Goal: Information Seeking & Learning: Learn about a topic

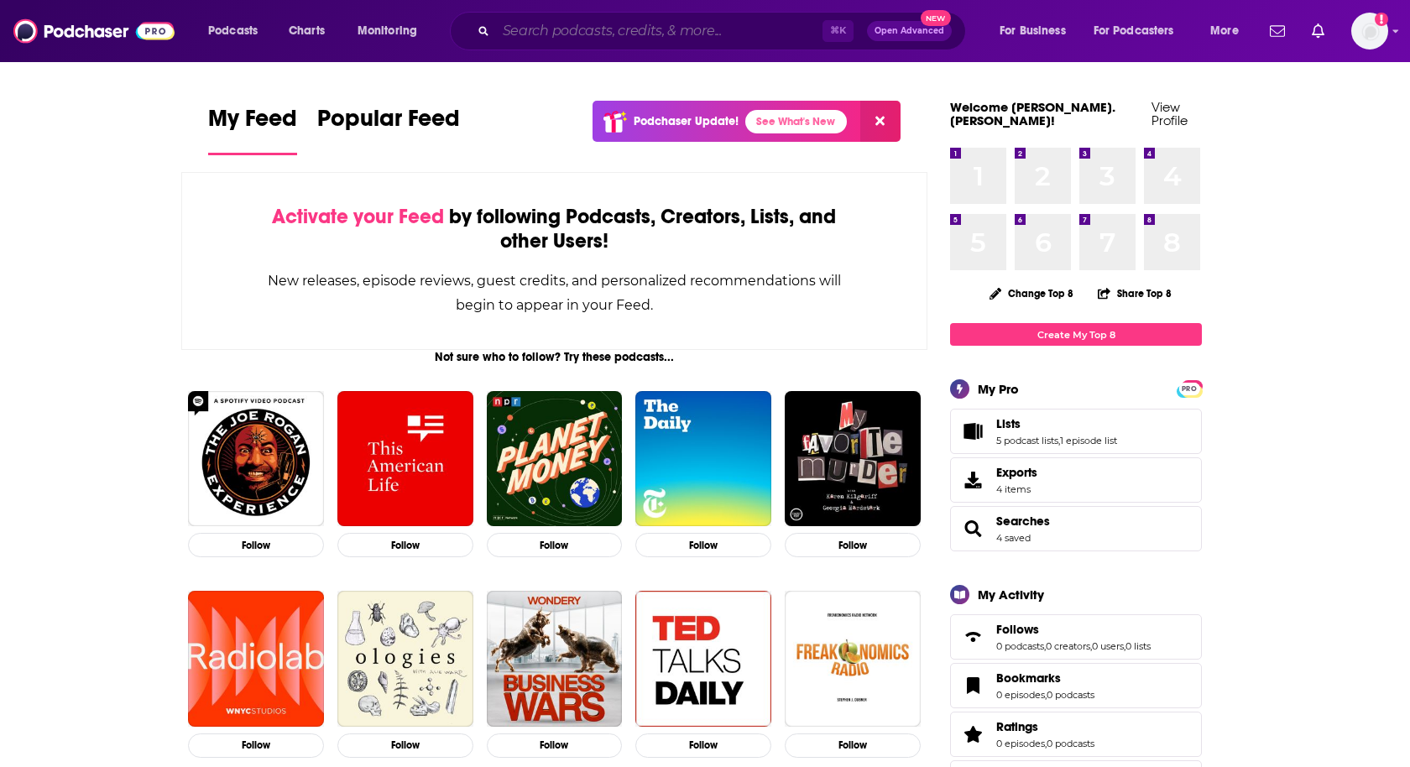
click at [715, 29] on input "Search podcasts, credits, & more..." at bounding box center [659, 31] width 326 height 27
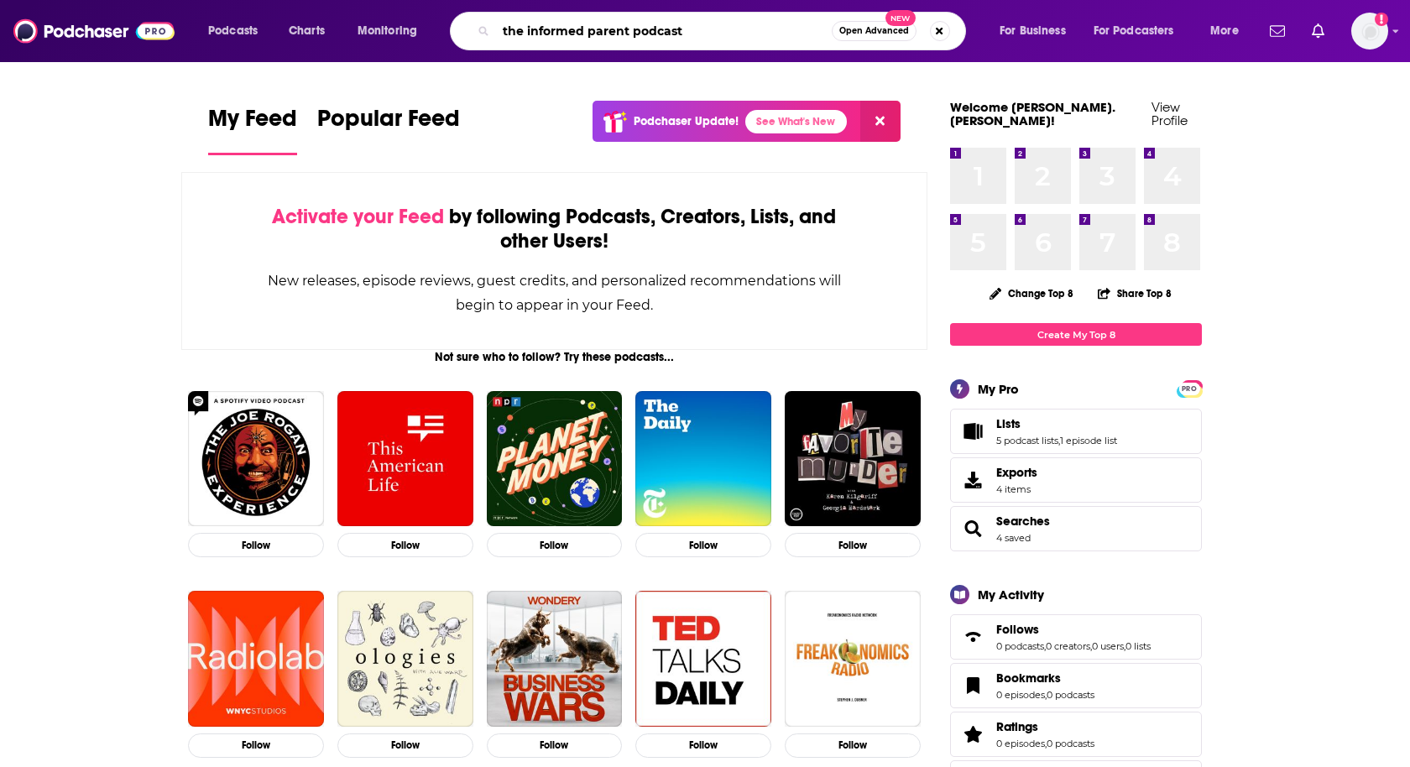
type input "the informed parent podcast"
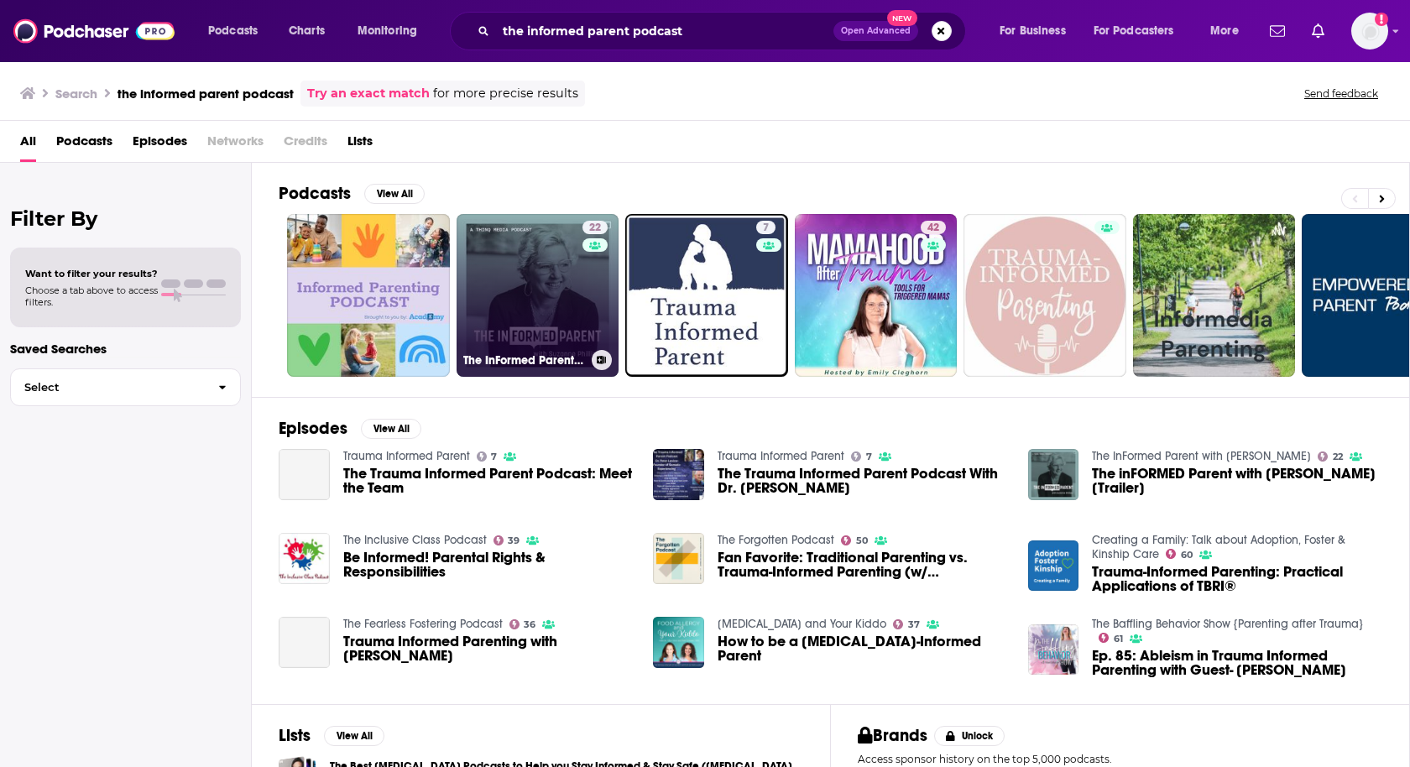
click at [523, 305] on link "22 The InFormed Parent with [PERSON_NAME]" at bounding box center [538, 295] width 163 height 163
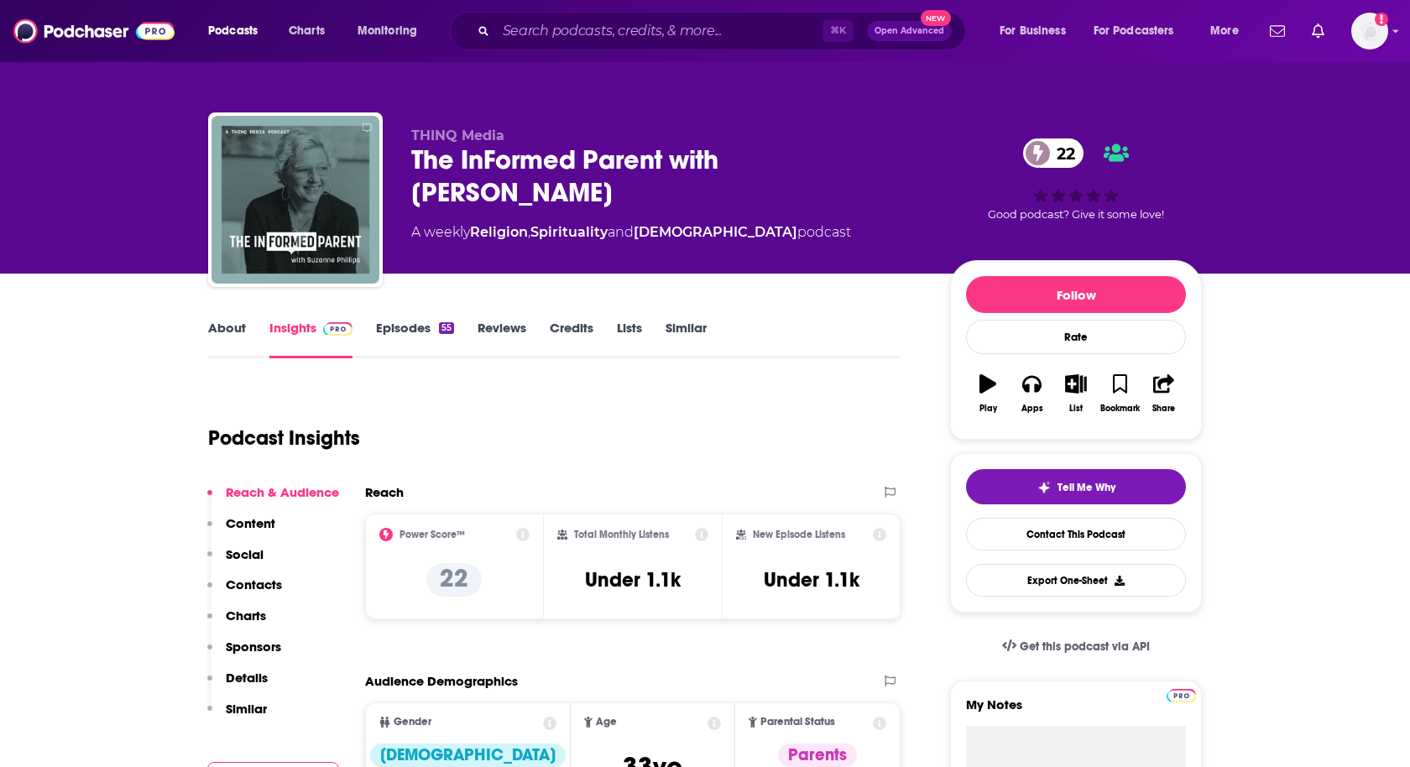
click at [419, 331] on link "Episodes 55" at bounding box center [415, 339] width 78 height 39
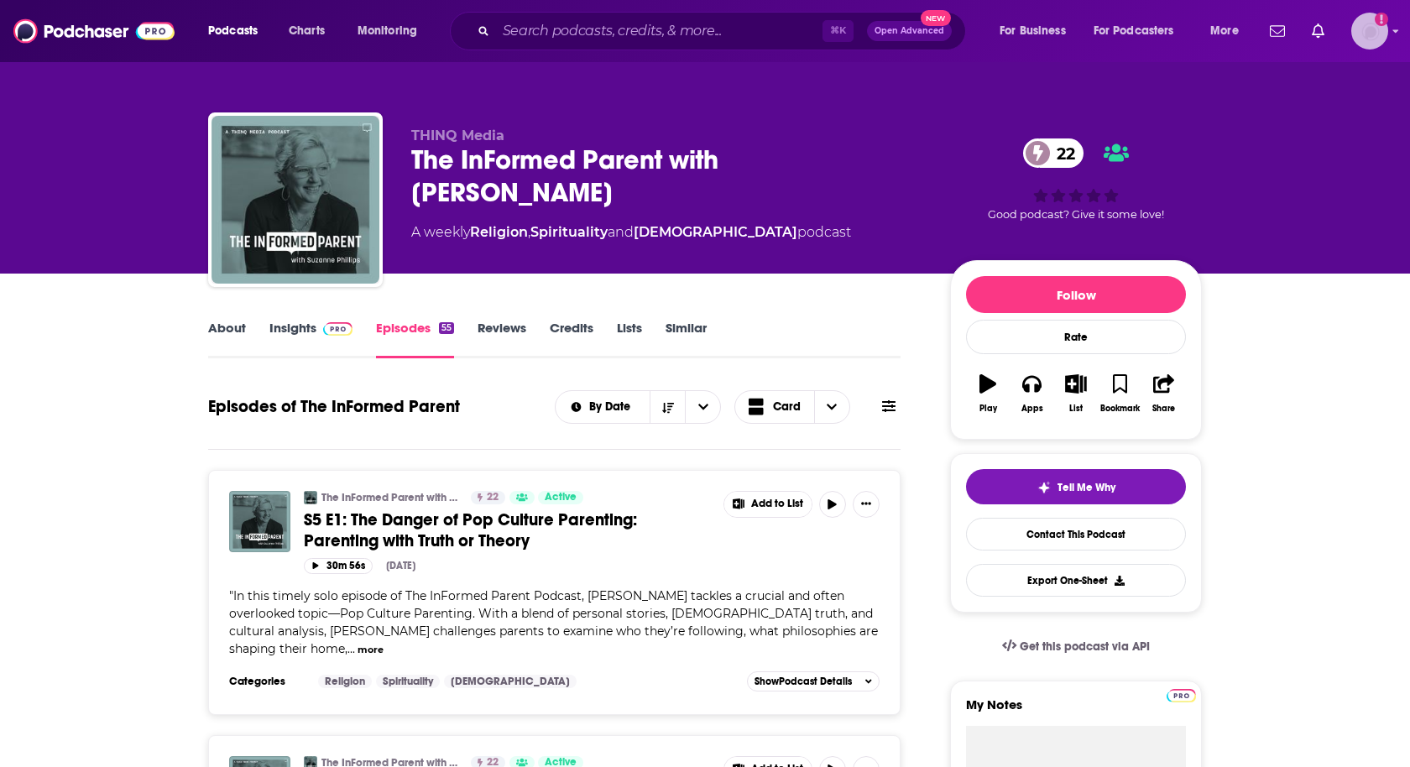
click at [1387, 38] on div "Logged in as heidi.egloff" at bounding box center [1369, 31] width 37 height 37
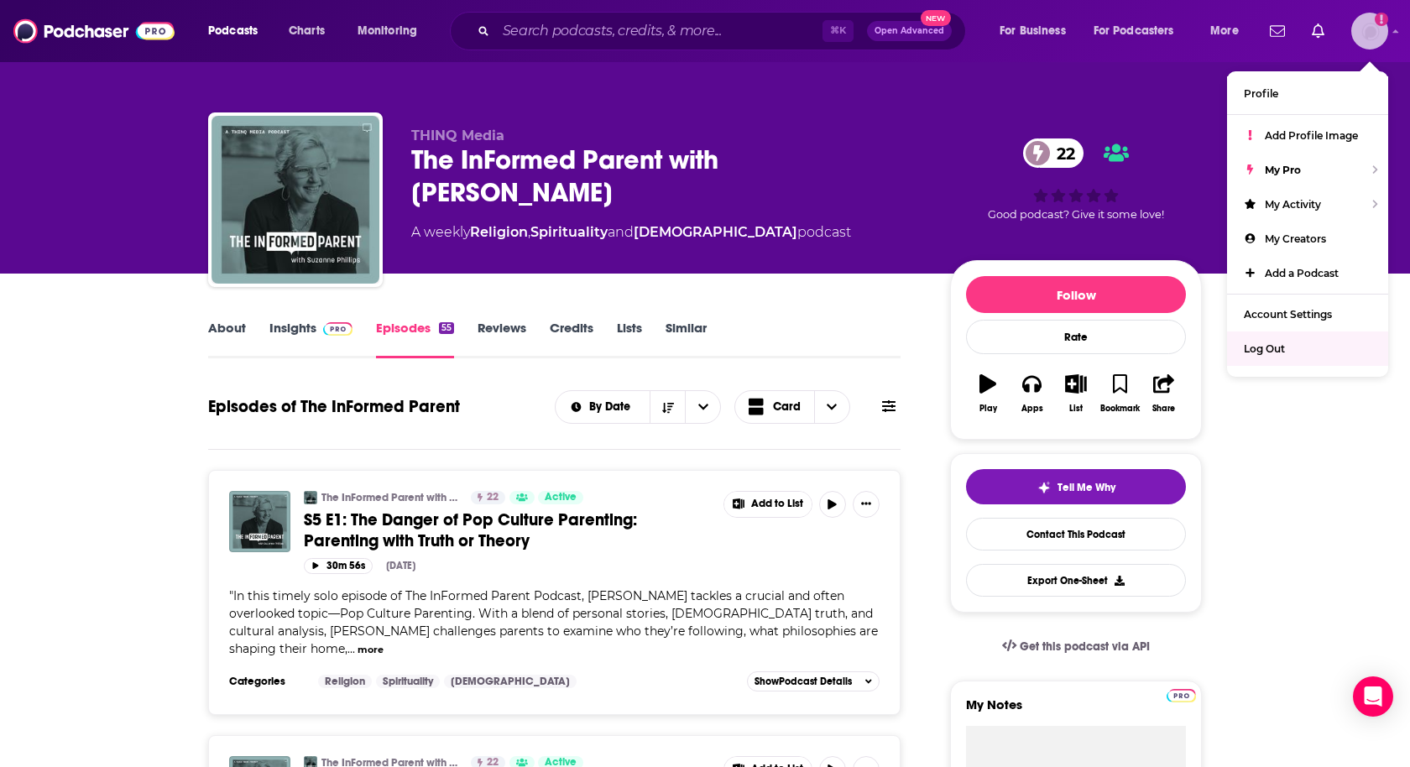
click at [1252, 351] on span "Log Out" at bounding box center [1264, 348] width 41 height 13
